Goal: Information Seeking & Learning: Learn about a topic

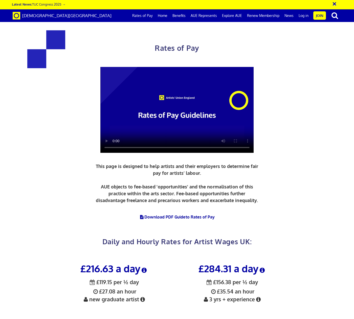
scroll to position [126, 0]
click at [145, 267] on icon at bounding box center [144, 270] width 8 height 6
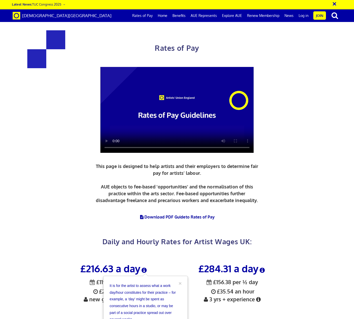
click at [55, 253] on div "£216.63 a day ½ £119.15 per ½ day £27.08 an hour new graduate artist £284.31 a …" at bounding box center [173, 321] width 354 height 136
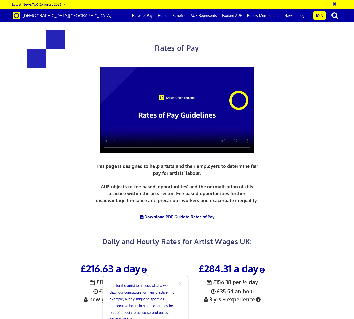
click at [181, 281] on button "×" at bounding box center [179, 283] width 3 height 5
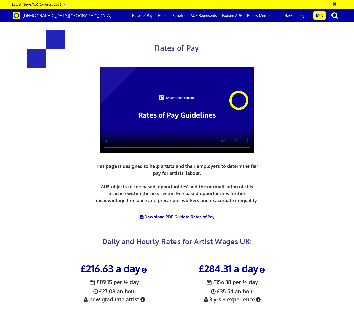
scroll to position [177, 0]
click at [142, 297] on icon at bounding box center [142, 299] width 7 height 5
click at [177, 258] on div "£284.31 a day ½ £156.38 per ½ day £35.54 an hour 3 yrs + experience" at bounding box center [232, 290] width 118 height 65
drag, startPoint x: 140, startPoint y: 31, endPoint x: 236, endPoint y: 0, distance: 101.2
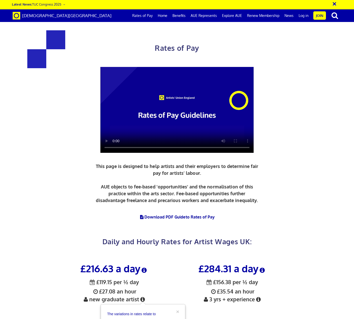
click at [140, 32] on div "Rates of Pay This page is designed to help artists and their employers to deter…" at bounding box center [176, 136] width 241 height 233
